Goal: Information Seeking & Learning: Learn about a topic

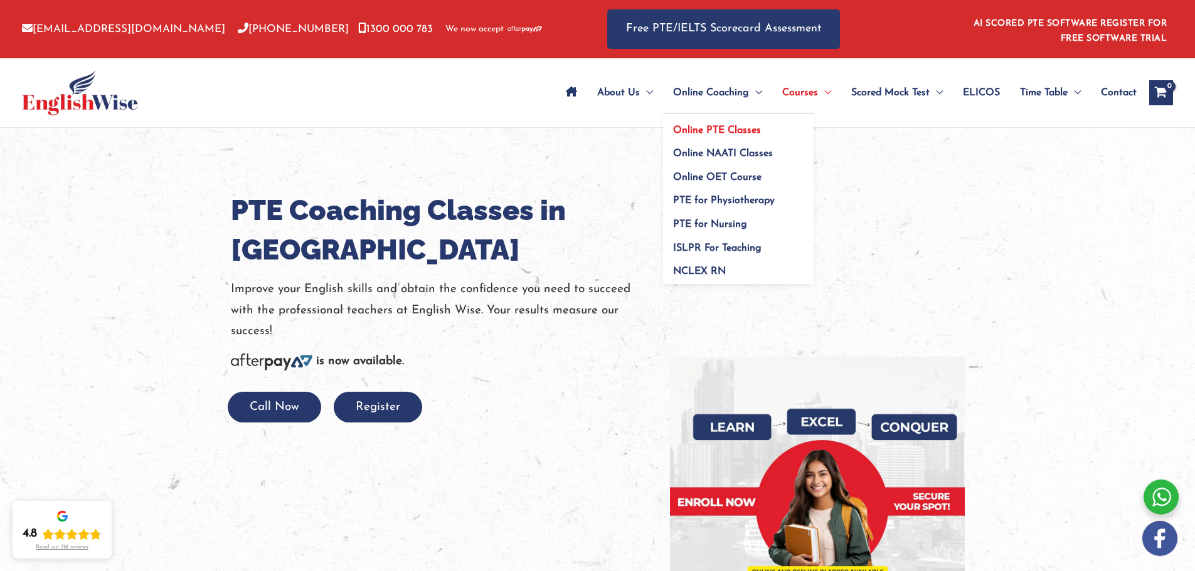
click at [724, 127] on span "Online PTE Classes" at bounding box center [717, 130] width 88 height 10
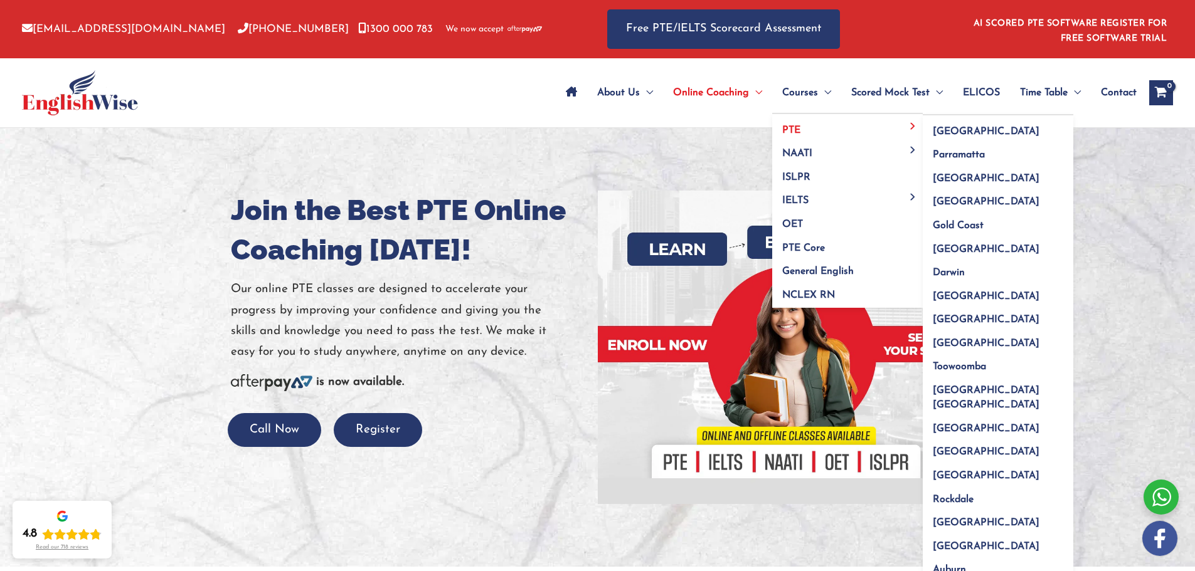
click at [806, 134] on link "PTE" at bounding box center [847, 126] width 151 height 24
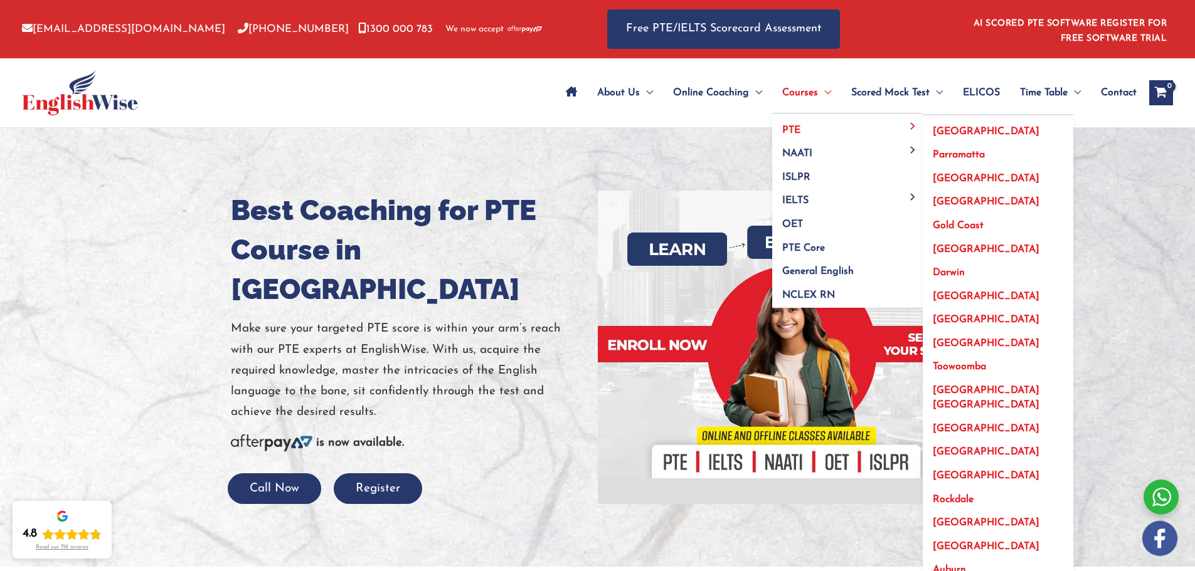
click at [934, 129] on span "[GEOGRAPHIC_DATA]" at bounding box center [986, 132] width 107 height 10
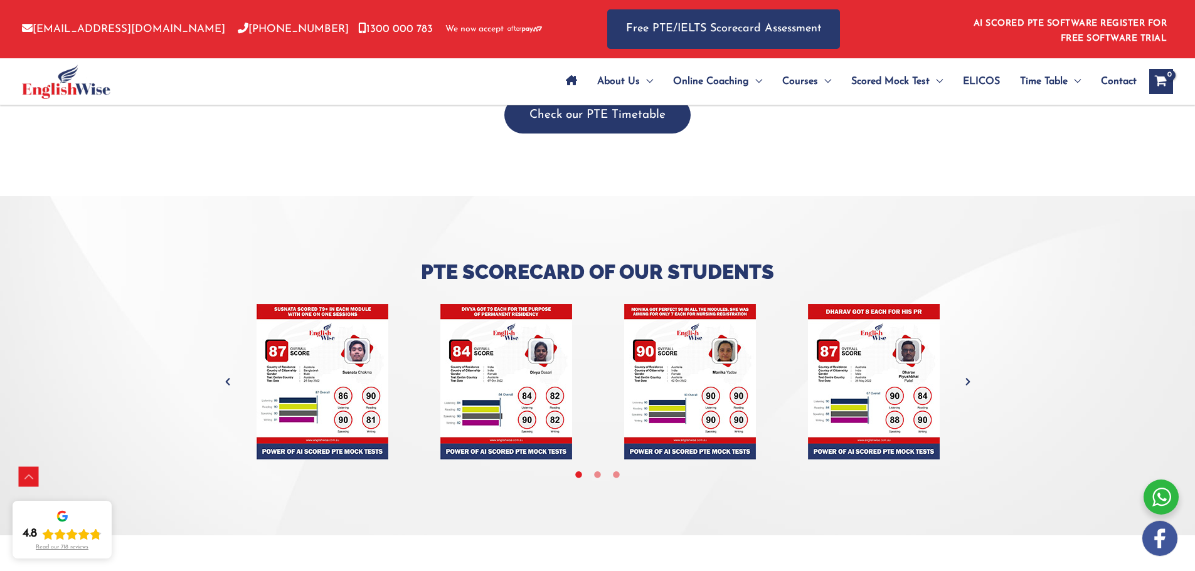
scroll to position [4954, 0]
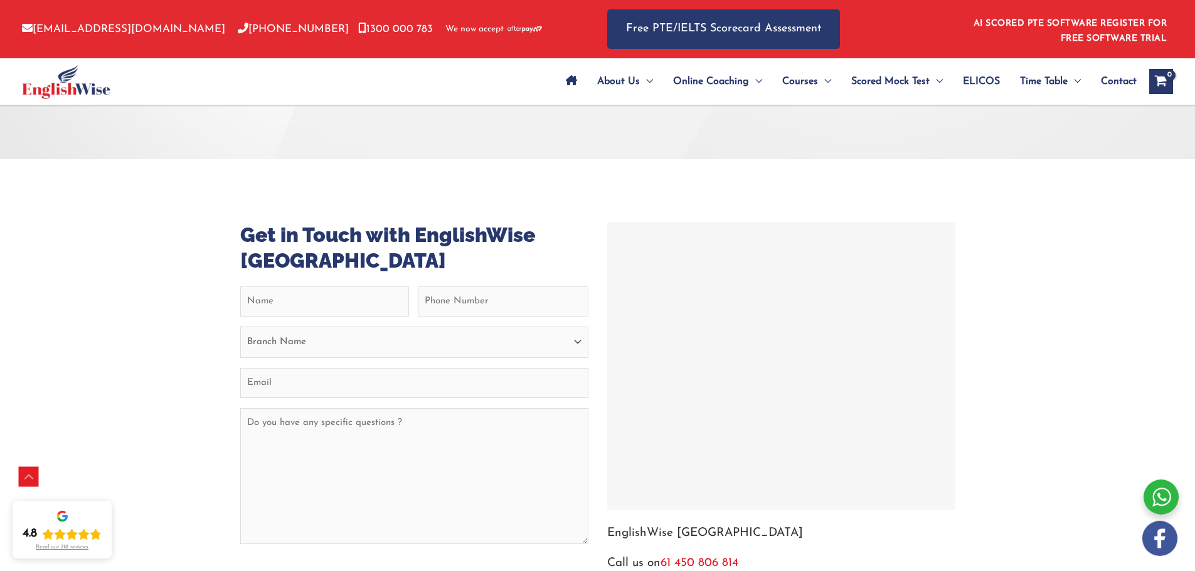
click at [664, 225] on div at bounding box center [781, 366] width 342 height 282
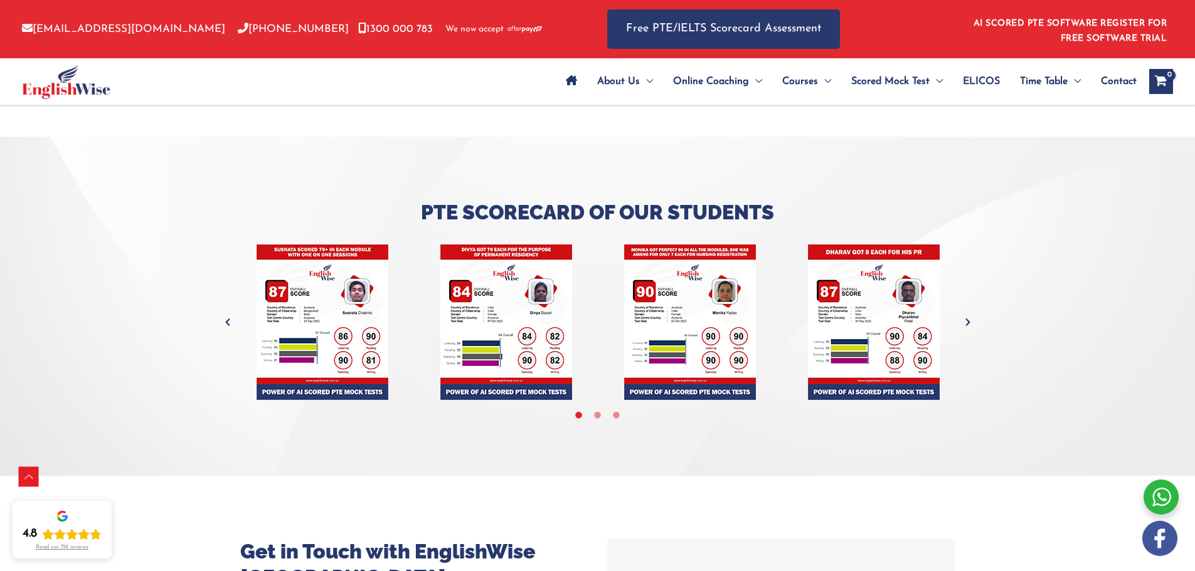
scroll to position [4578, 0]
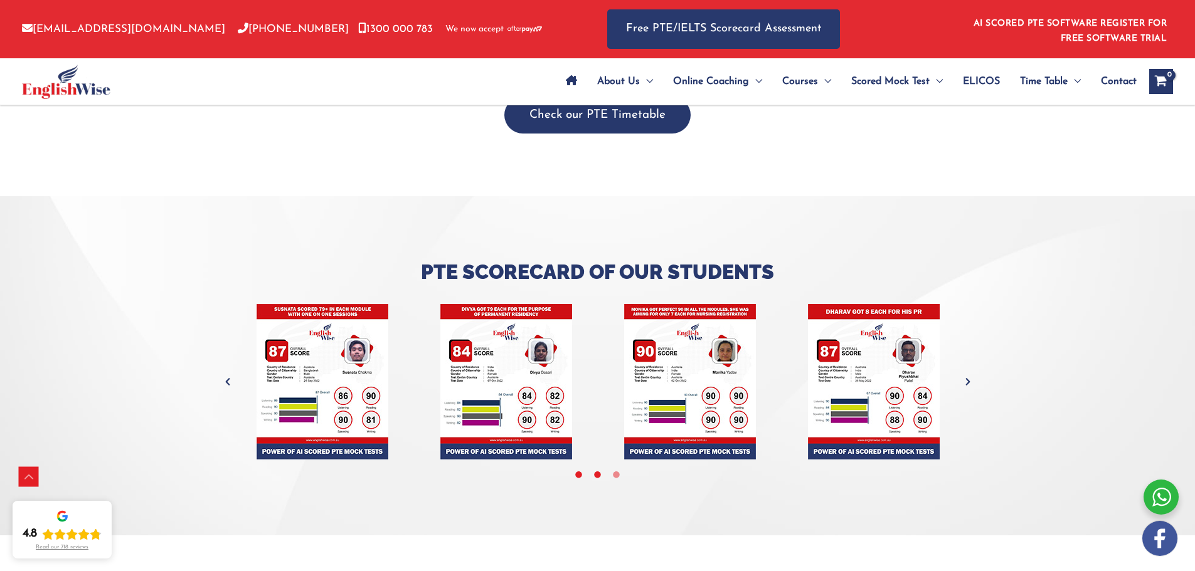
click at [593, 471] on icon at bounding box center [597, 475] width 9 height 9
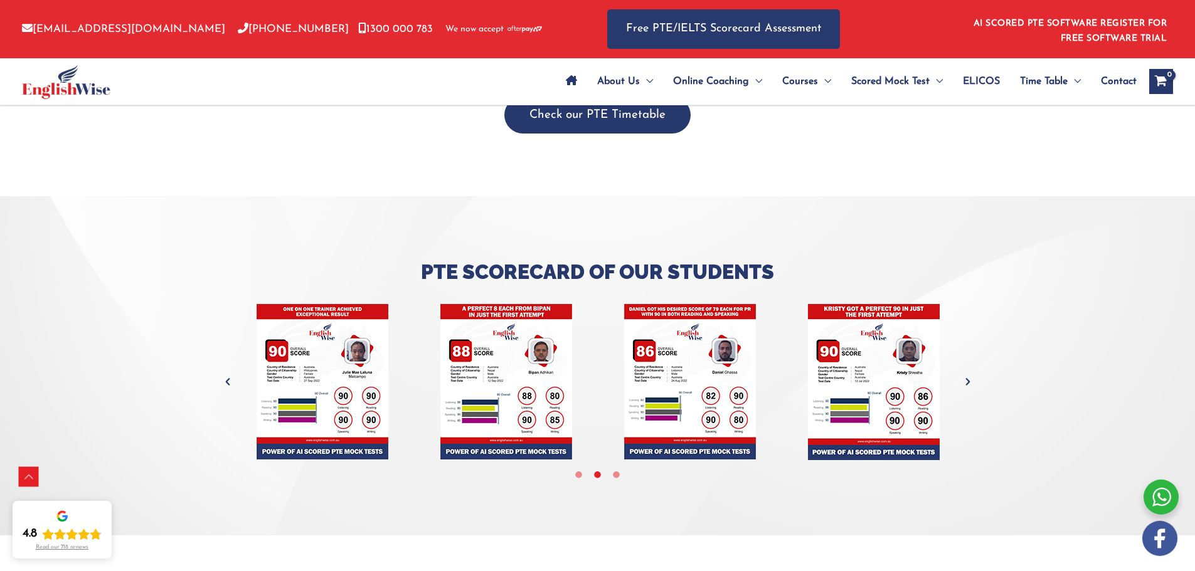
click at [602, 467] on li at bounding box center [597, 473] width 13 height 13
click at [614, 471] on icon at bounding box center [615, 475] width 9 height 9
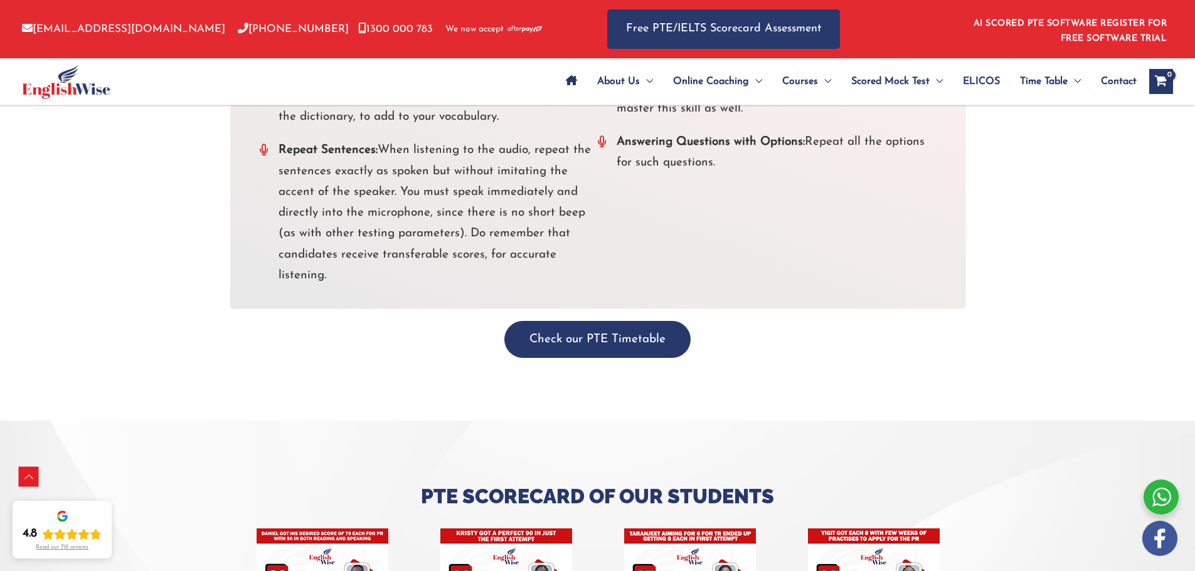
scroll to position [4139, 0]
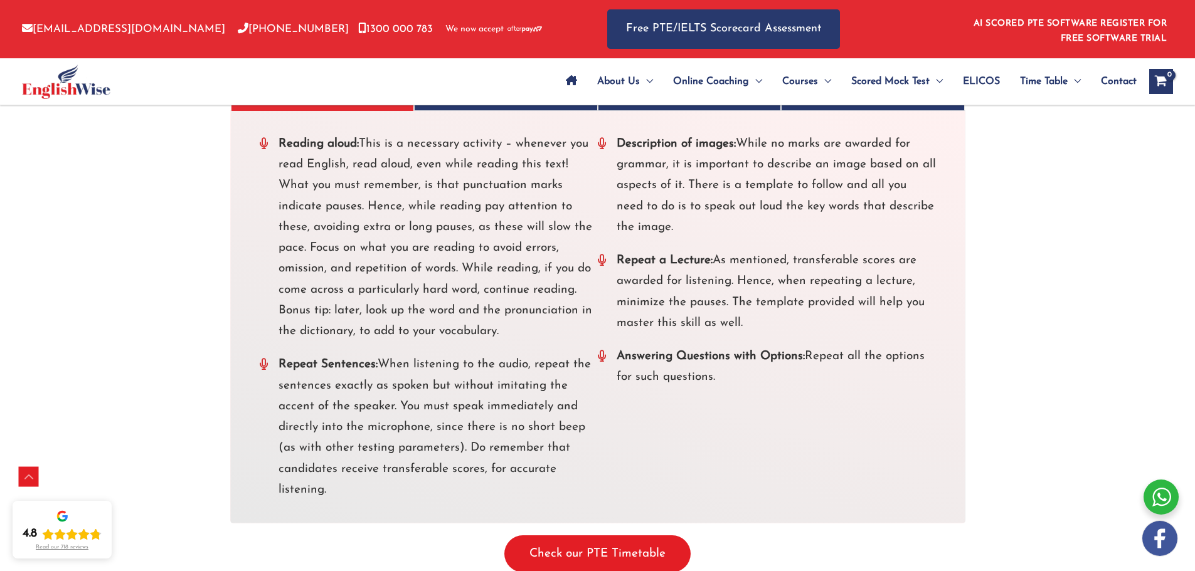
click at [639, 536] on button "Check our PTE Timetable" at bounding box center [597, 554] width 186 height 37
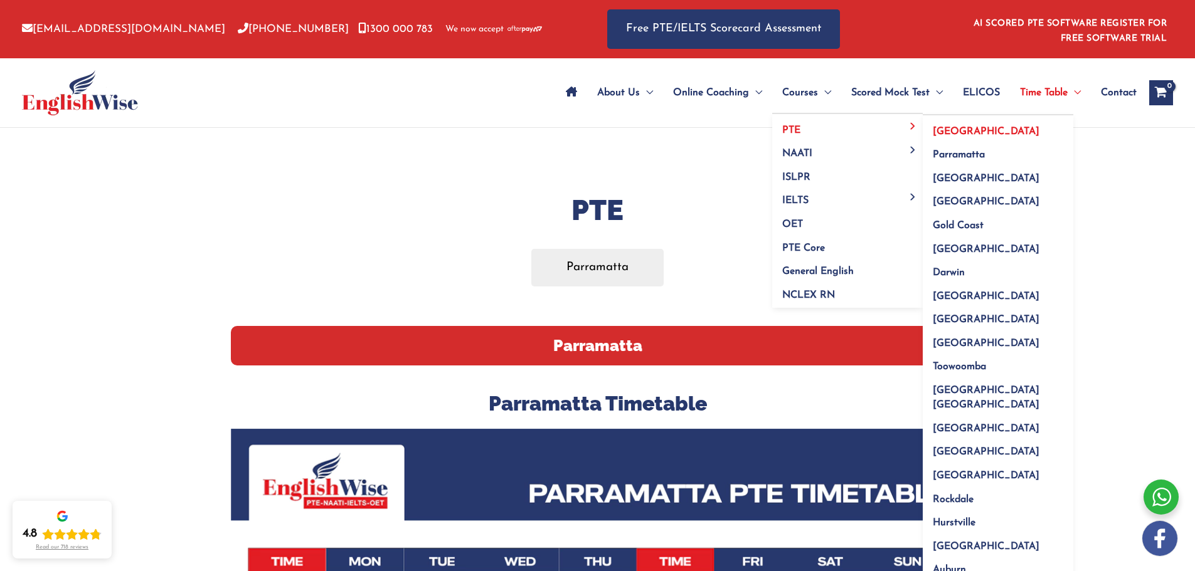
click at [945, 131] on span "[GEOGRAPHIC_DATA]" at bounding box center [986, 132] width 107 height 10
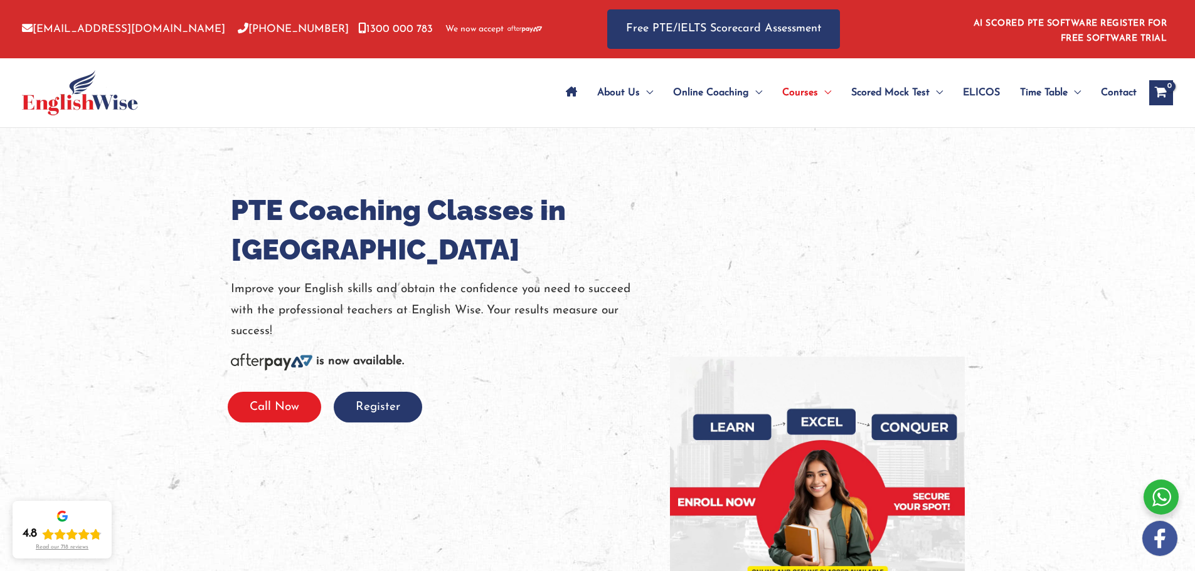
click at [282, 420] on button "Call Now" at bounding box center [274, 407] width 93 height 31
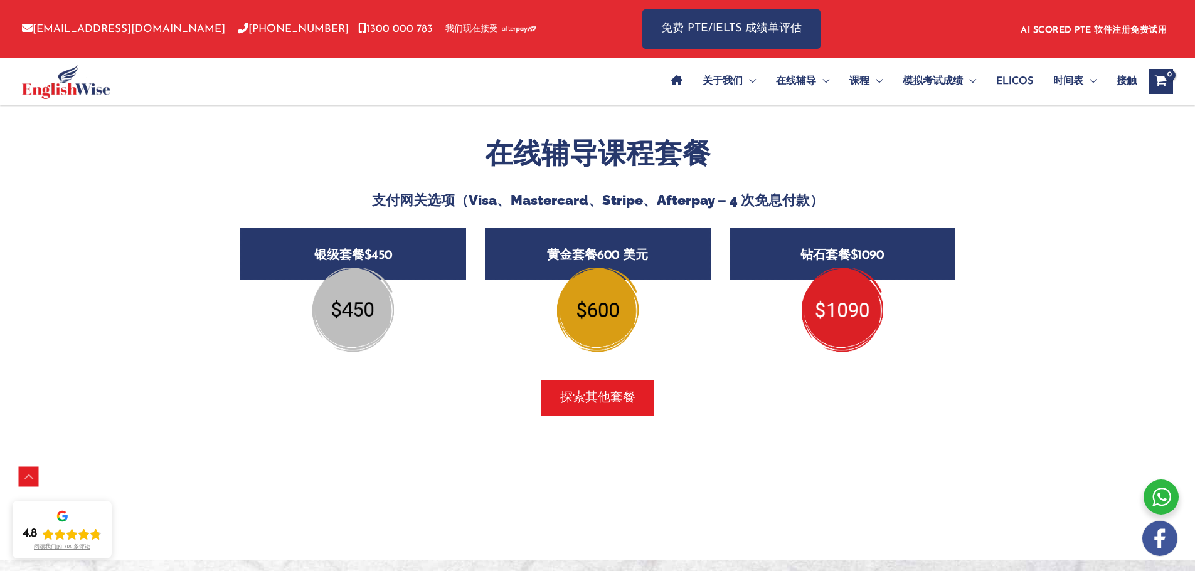
scroll to position [1380, 0]
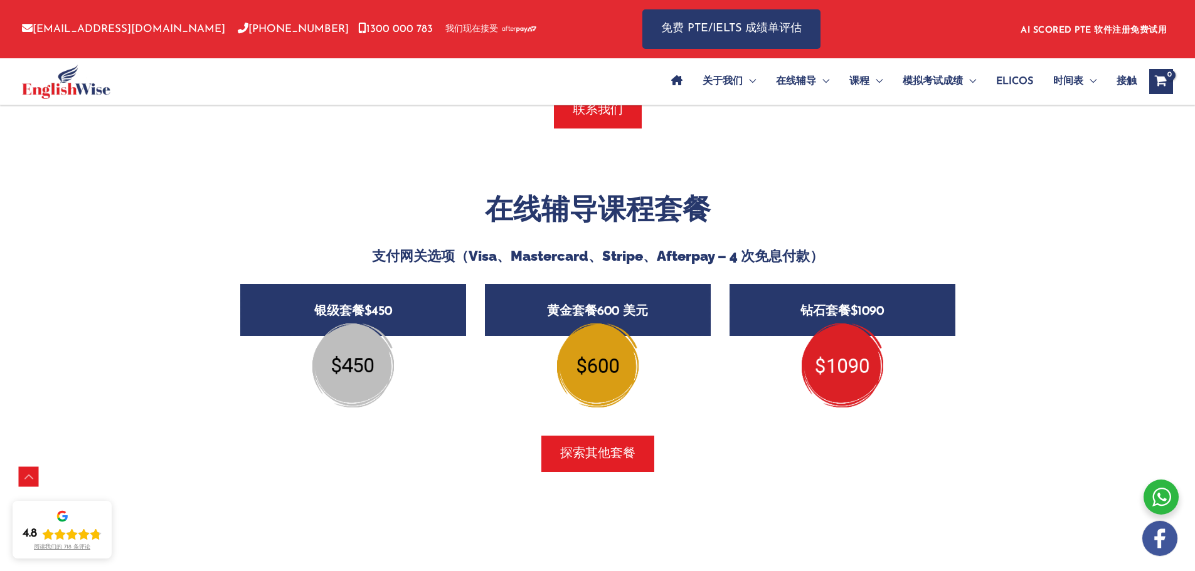
click at [369, 371] on img at bounding box center [353, 366] width 82 height 84
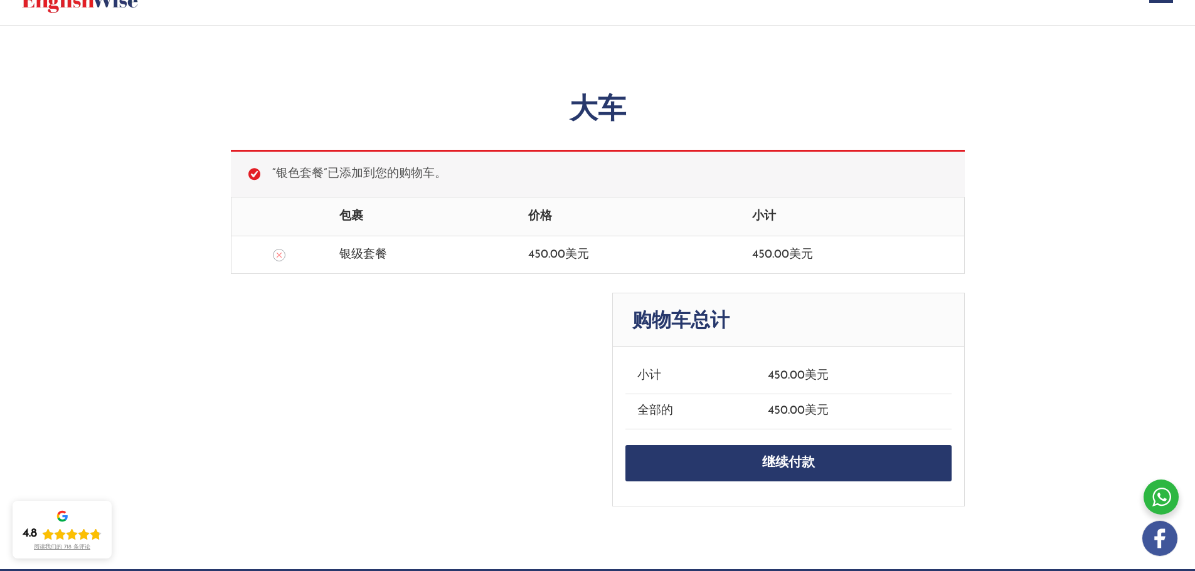
scroll to position [125, 0]
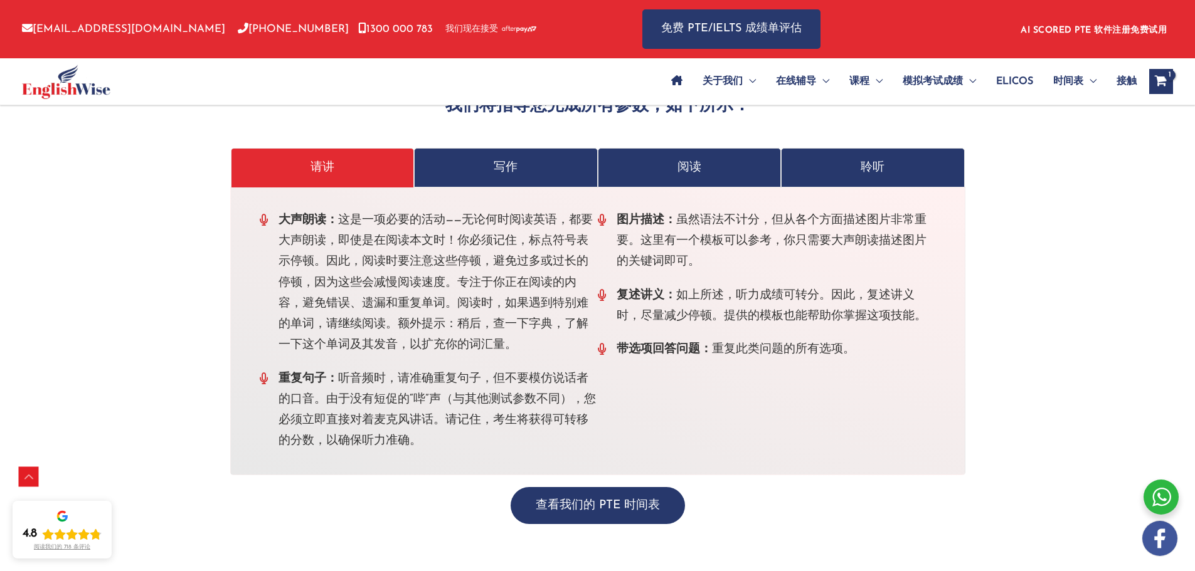
scroll to position [3741, 0]
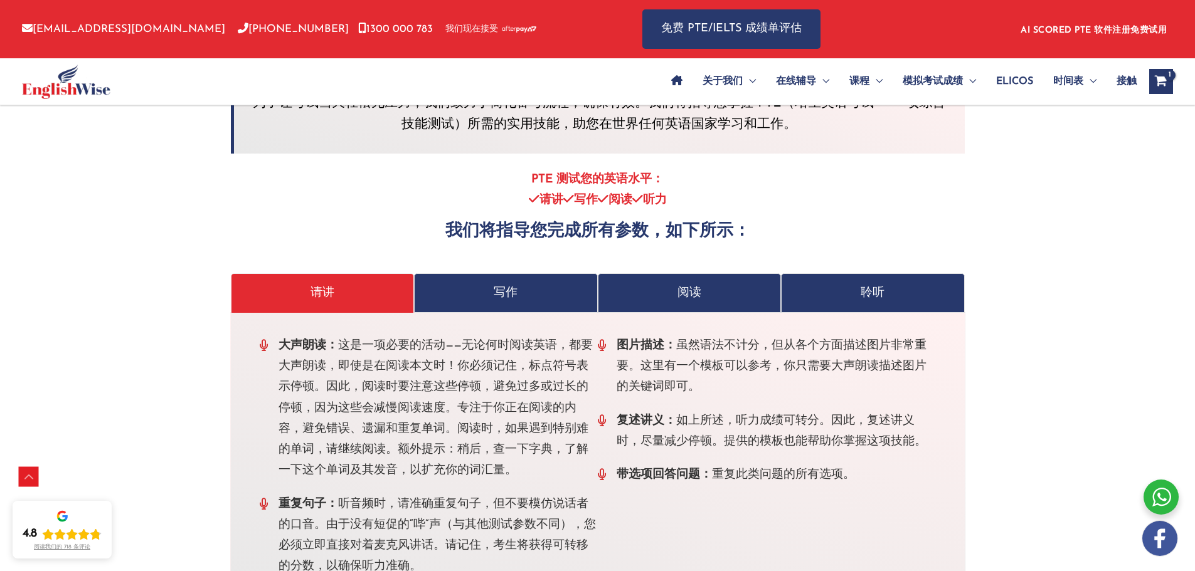
click at [490, 272] on div at bounding box center [598, 263] width 734 height 20
click at [492, 282] on link "写作" at bounding box center [506, 293] width 184 height 40
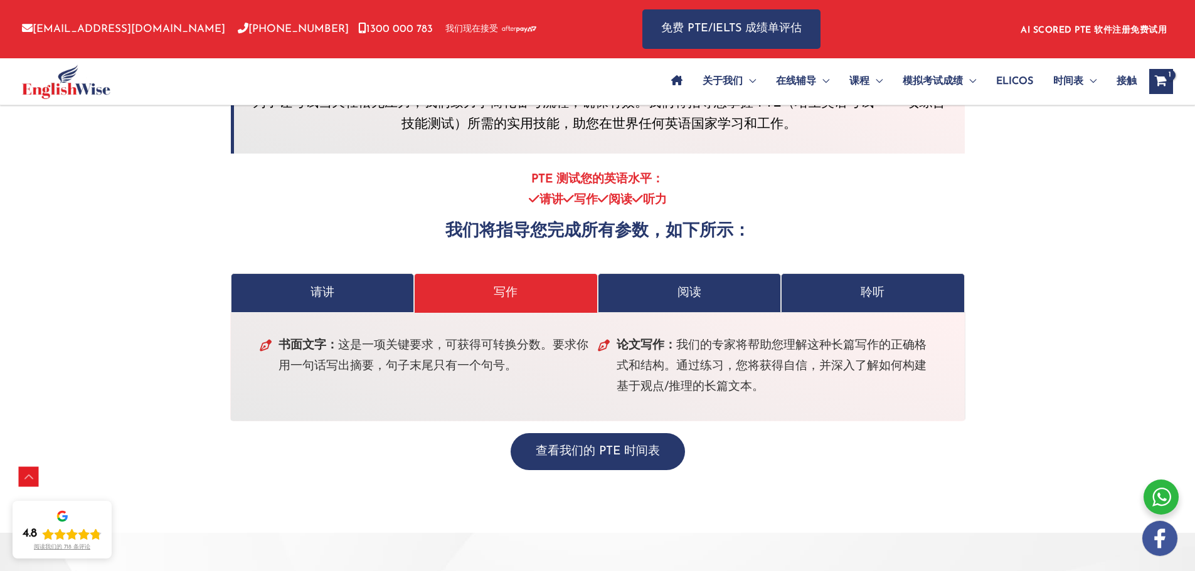
click at [684, 291] on font "阅读" at bounding box center [689, 293] width 24 height 12
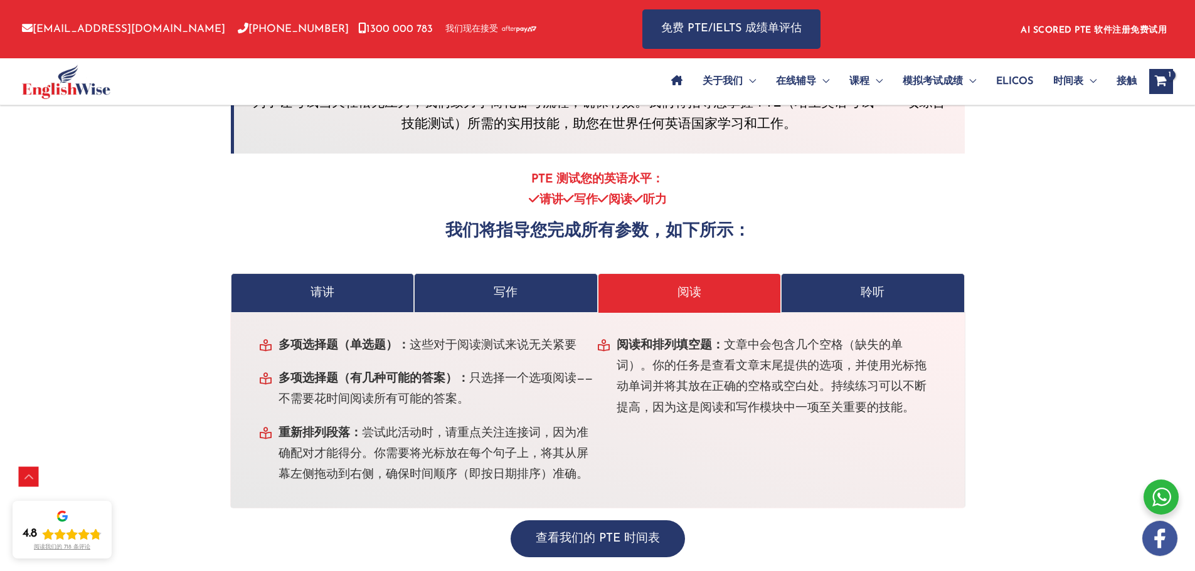
click at [859, 283] on link "聆听" at bounding box center [873, 293] width 184 height 40
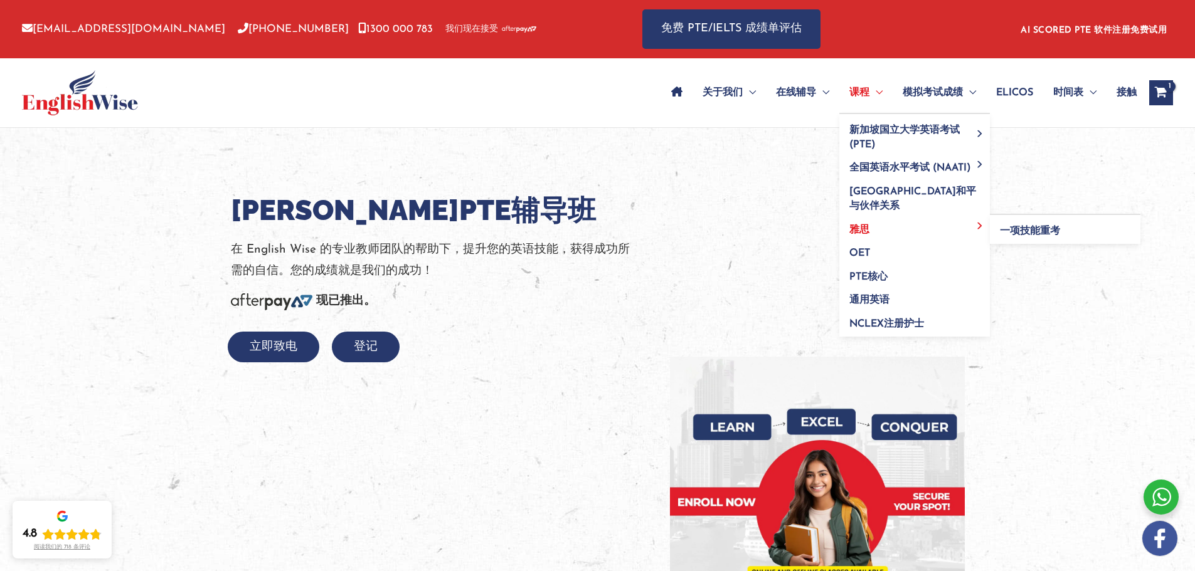
click at [868, 220] on link "雅思" at bounding box center [914, 226] width 151 height 24
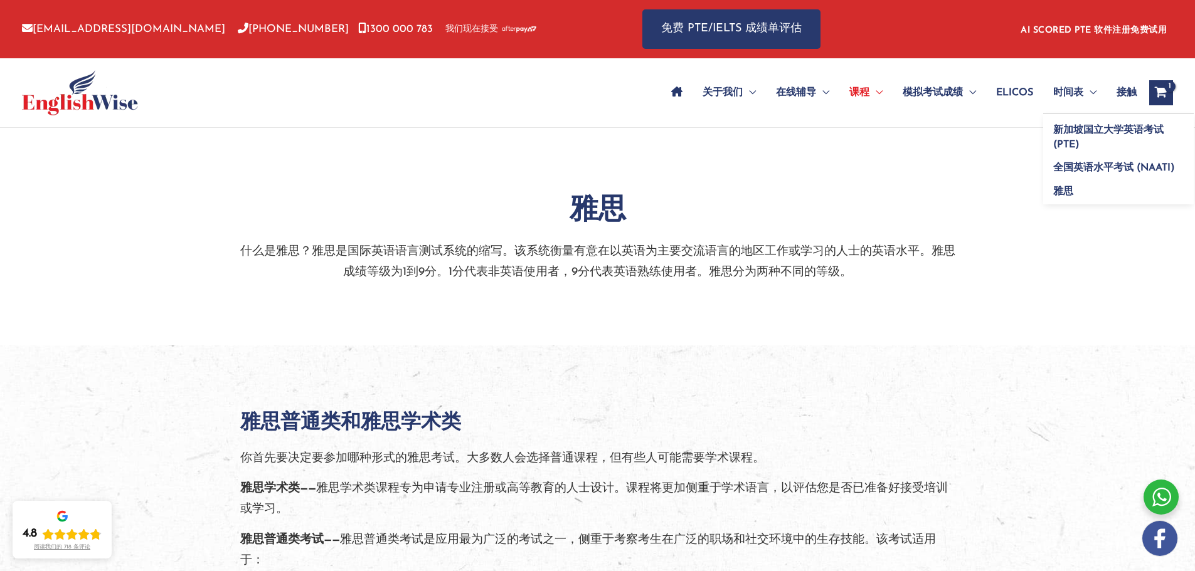
click at [1055, 95] on font "时间表" at bounding box center [1068, 93] width 30 height 10
click at [1069, 121] on link "新加坡国立大学英语考试 (PTE)" at bounding box center [1118, 133] width 151 height 38
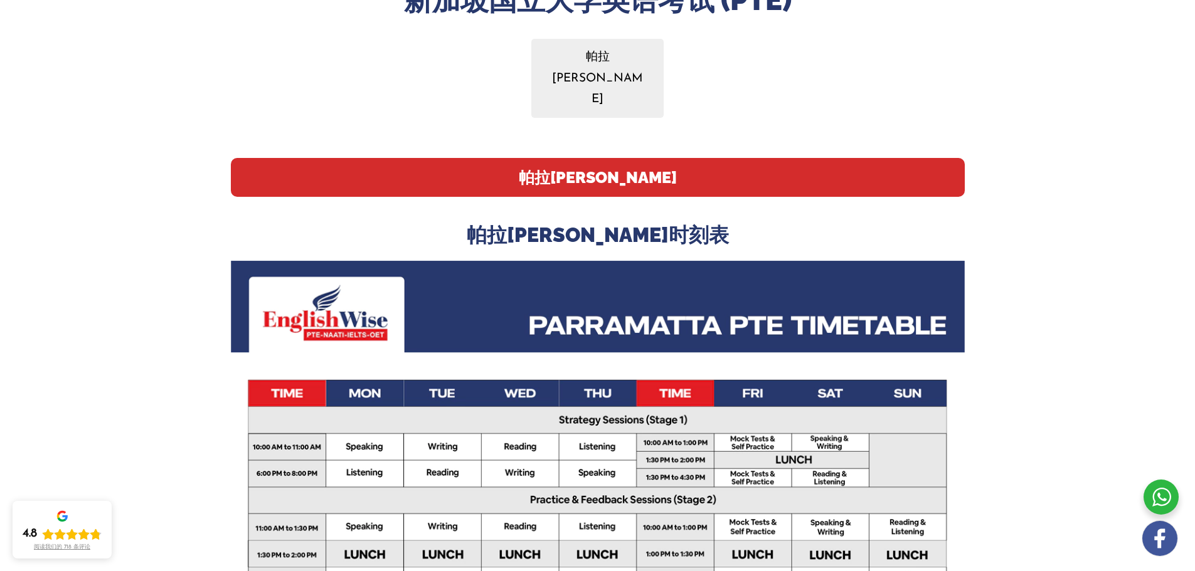
scroll to position [13, 0]
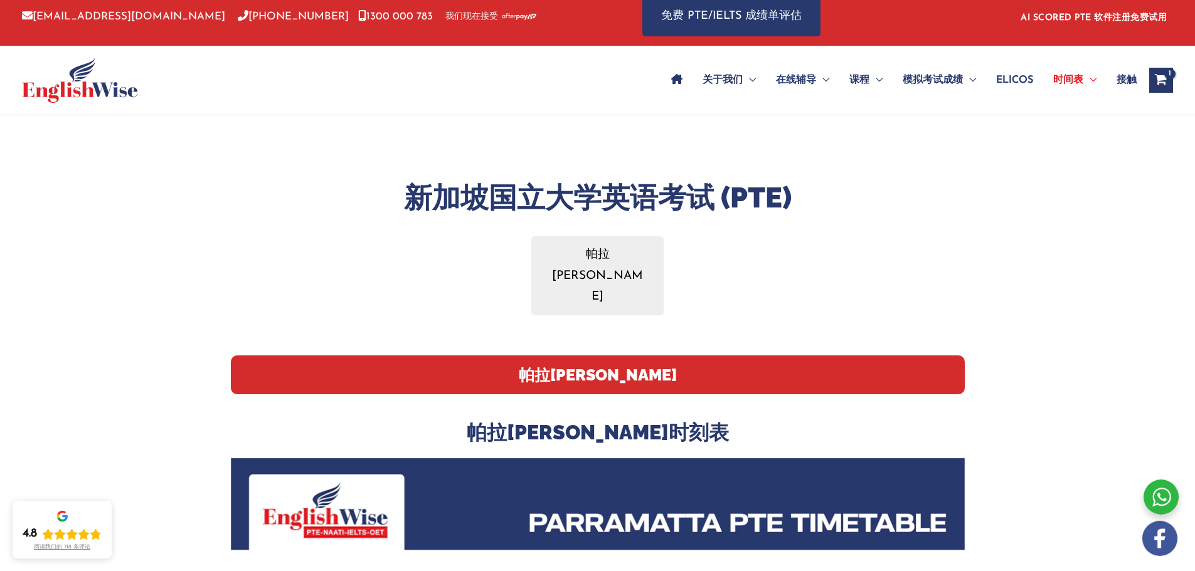
click at [1120, 85] on font "接触" at bounding box center [1126, 80] width 20 height 10
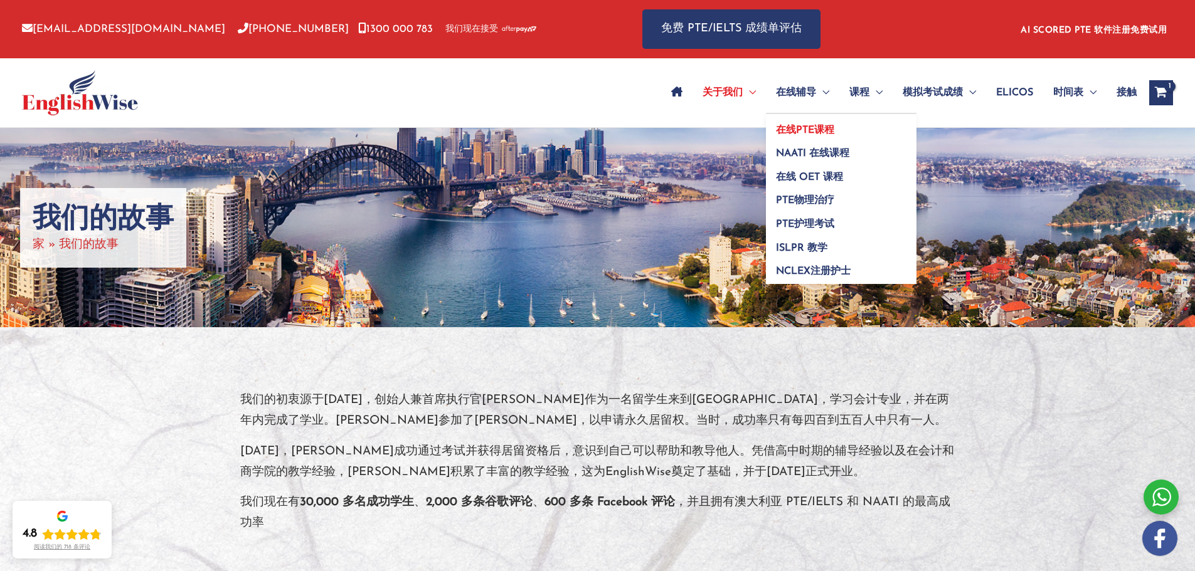
click at [796, 120] on link "在线PTE课程" at bounding box center [841, 126] width 151 height 24
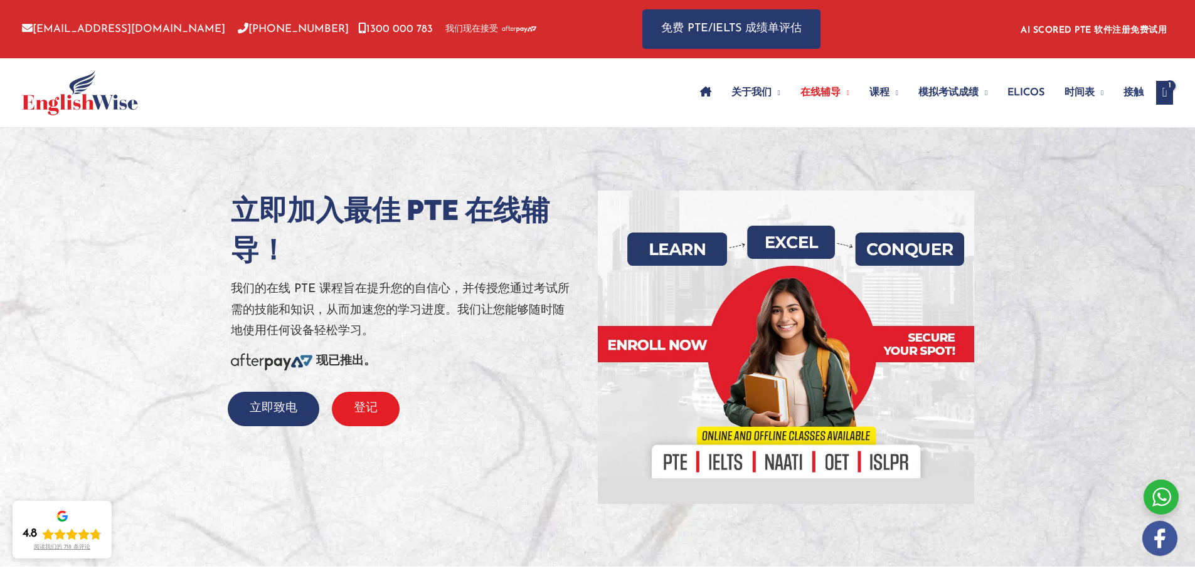
click at [352, 414] on button "登记" at bounding box center [366, 409] width 68 height 34
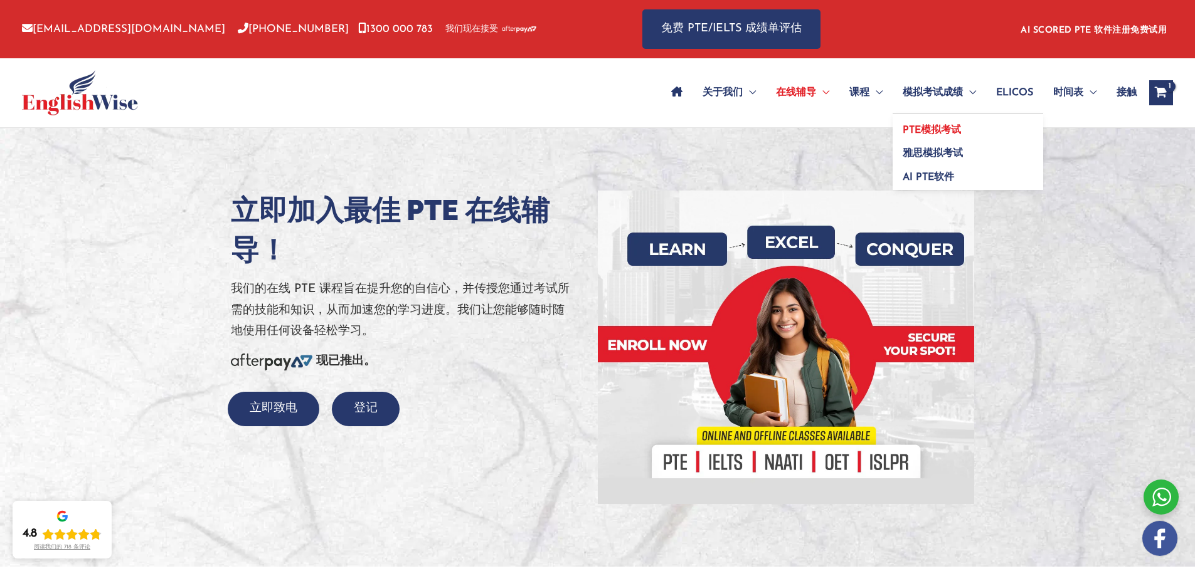
click at [929, 127] on font "PTE模拟考试" at bounding box center [931, 130] width 58 height 10
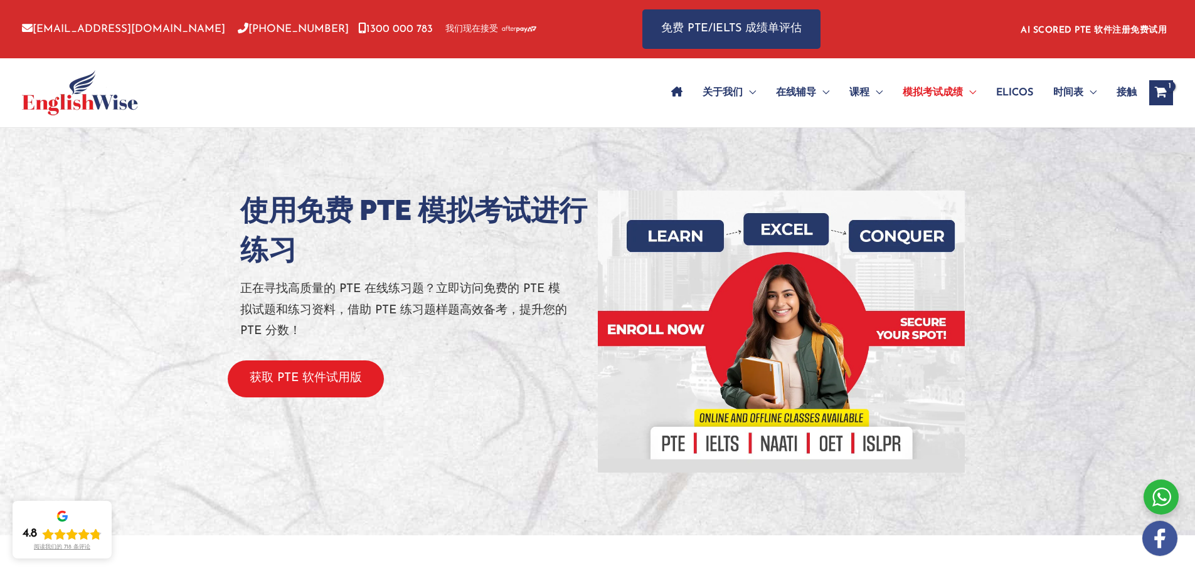
click at [357, 388] on button "获取 PTE 软件试用版" at bounding box center [306, 379] width 156 height 37
click at [81, 120] on div at bounding box center [86, 92] width 128 height 69
click at [83, 97] on img at bounding box center [80, 92] width 116 height 45
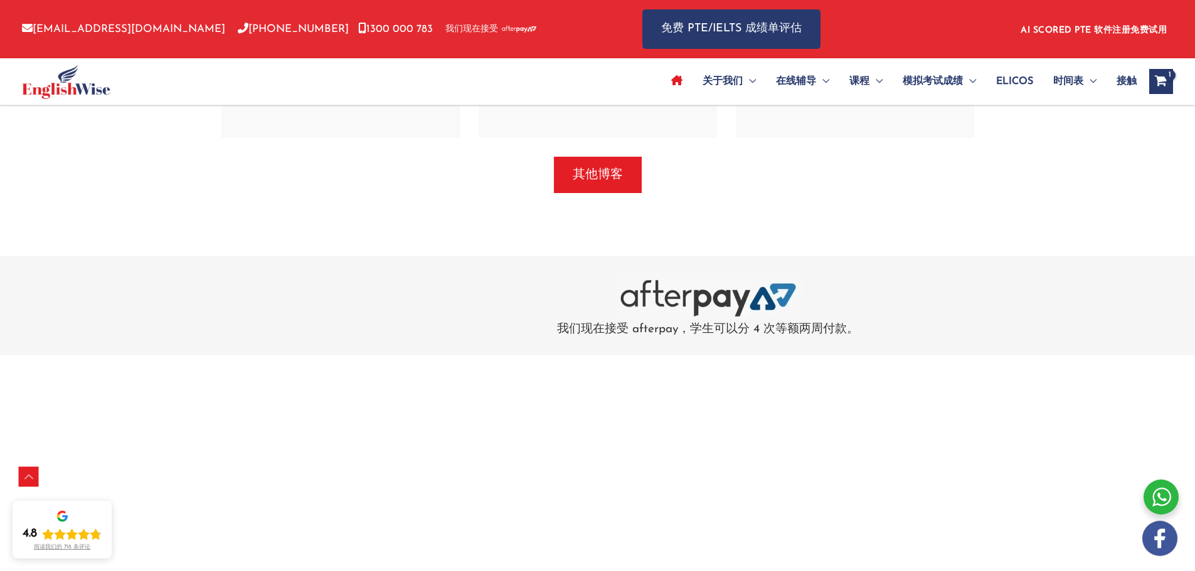
scroll to position [4076, 0]
